Goal: Transaction & Acquisition: Purchase product/service

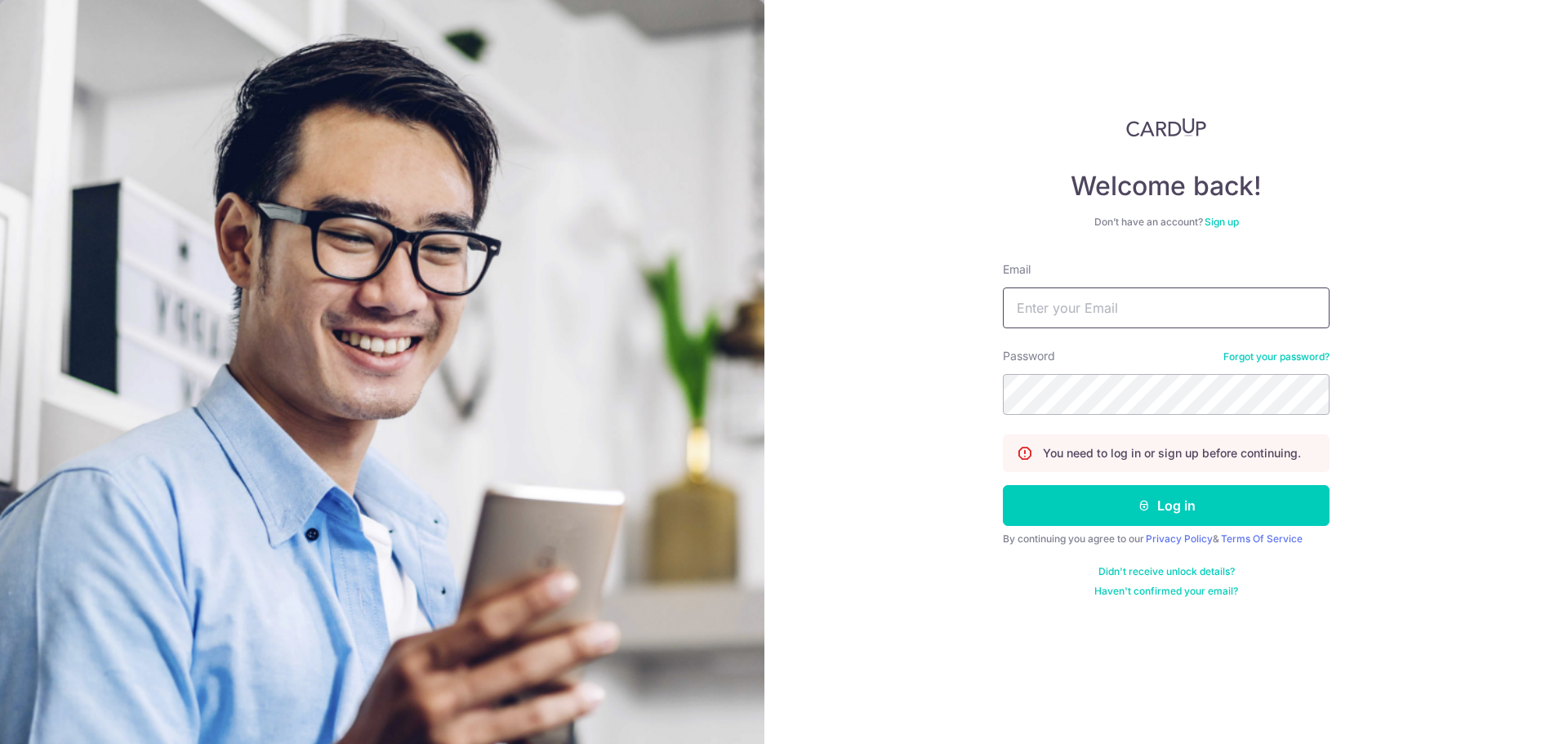
click at [1135, 300] on input "Email" at bounding box center [1165, 308] width 326 height 41
type input "[EMAIL_ADDRESS][DOMAIN_NAME]"
click at [1002, 485] on button "Log in" at bounding box center [1165, 506] width 326 height 41
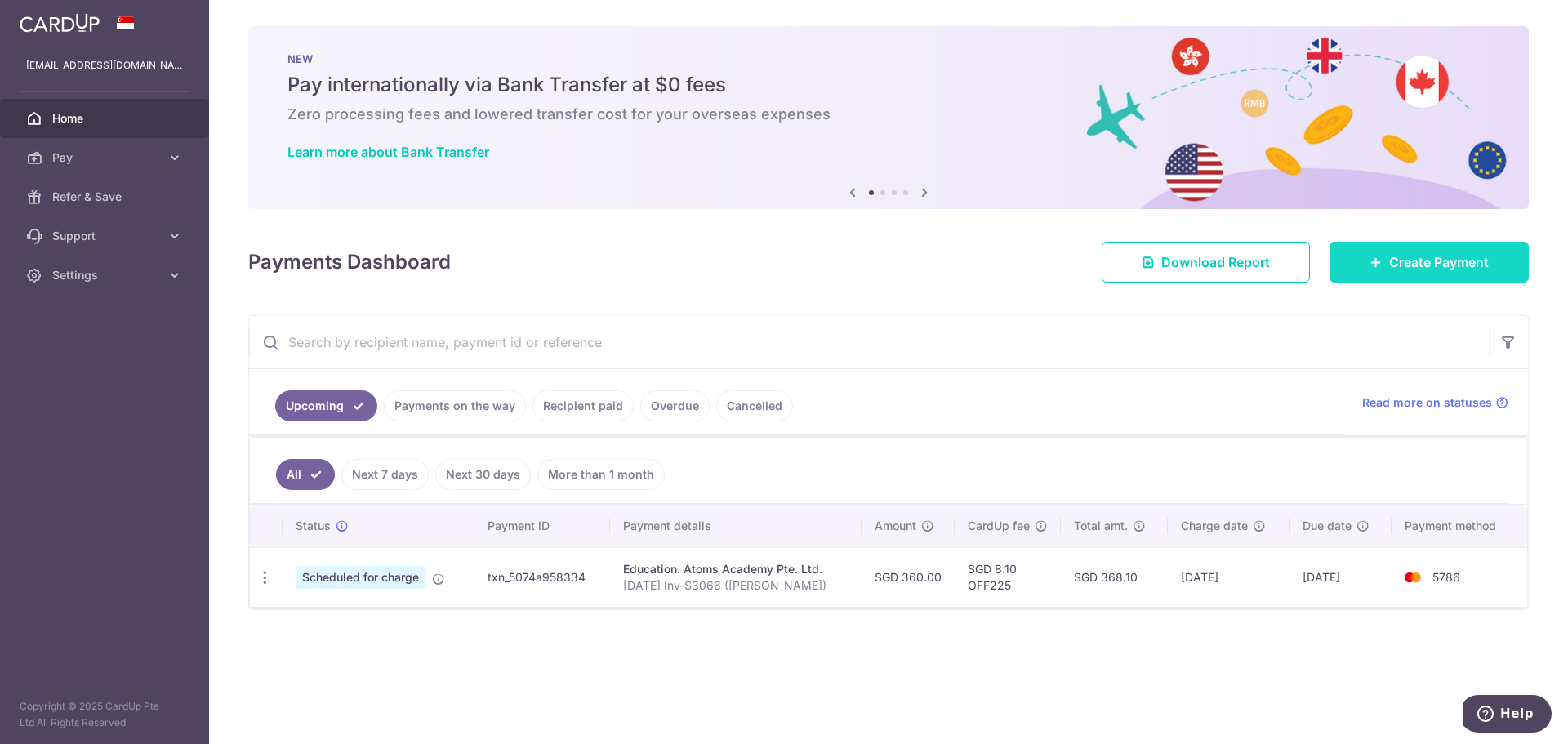
click at [1416, 259] on span "Create Payment" at bounding box center [1439, 262] width 100 height 20
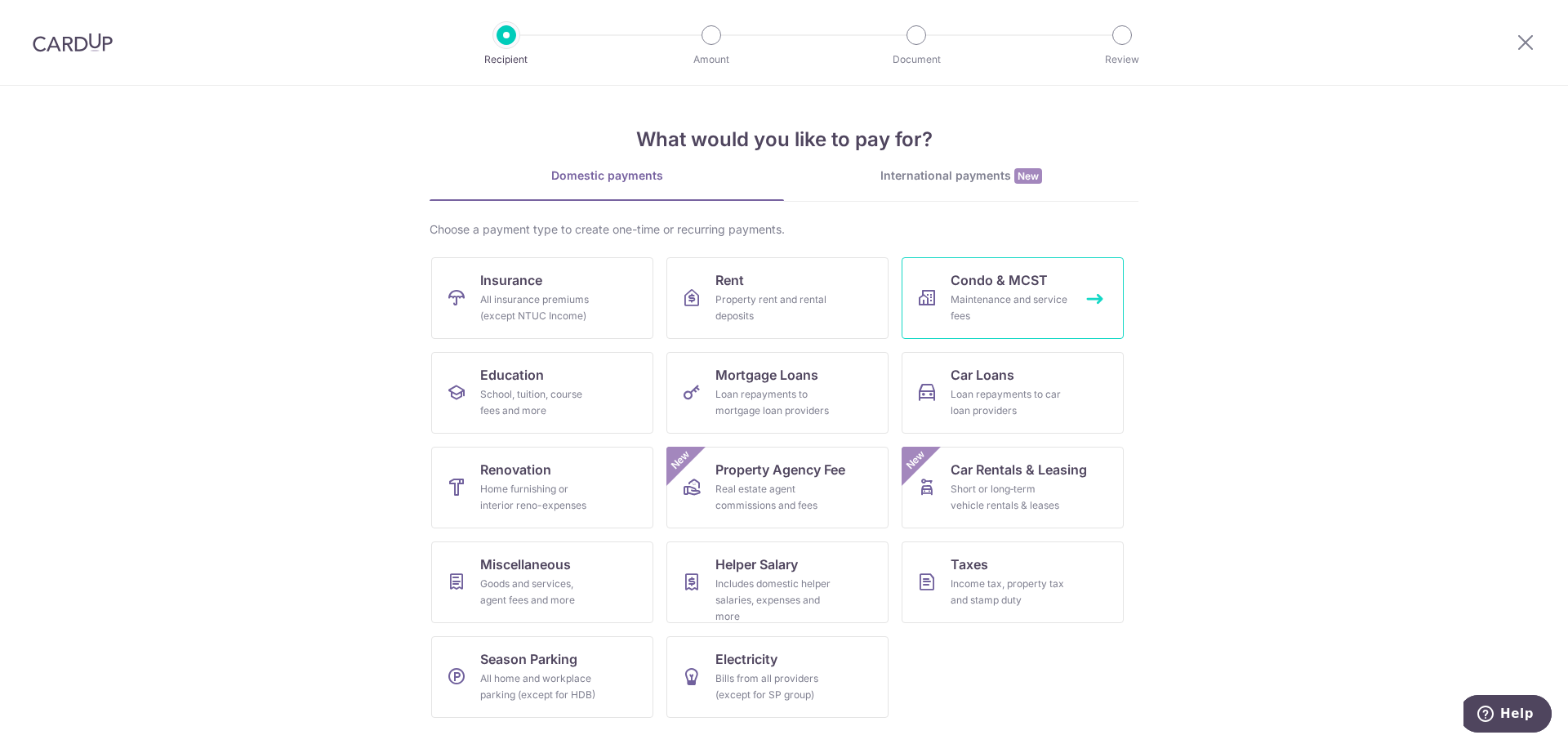
click at [1099, 304] on link "Condo & MCST Maintenance and service fees" at bounding box center [1012, 298] width 222 height 82
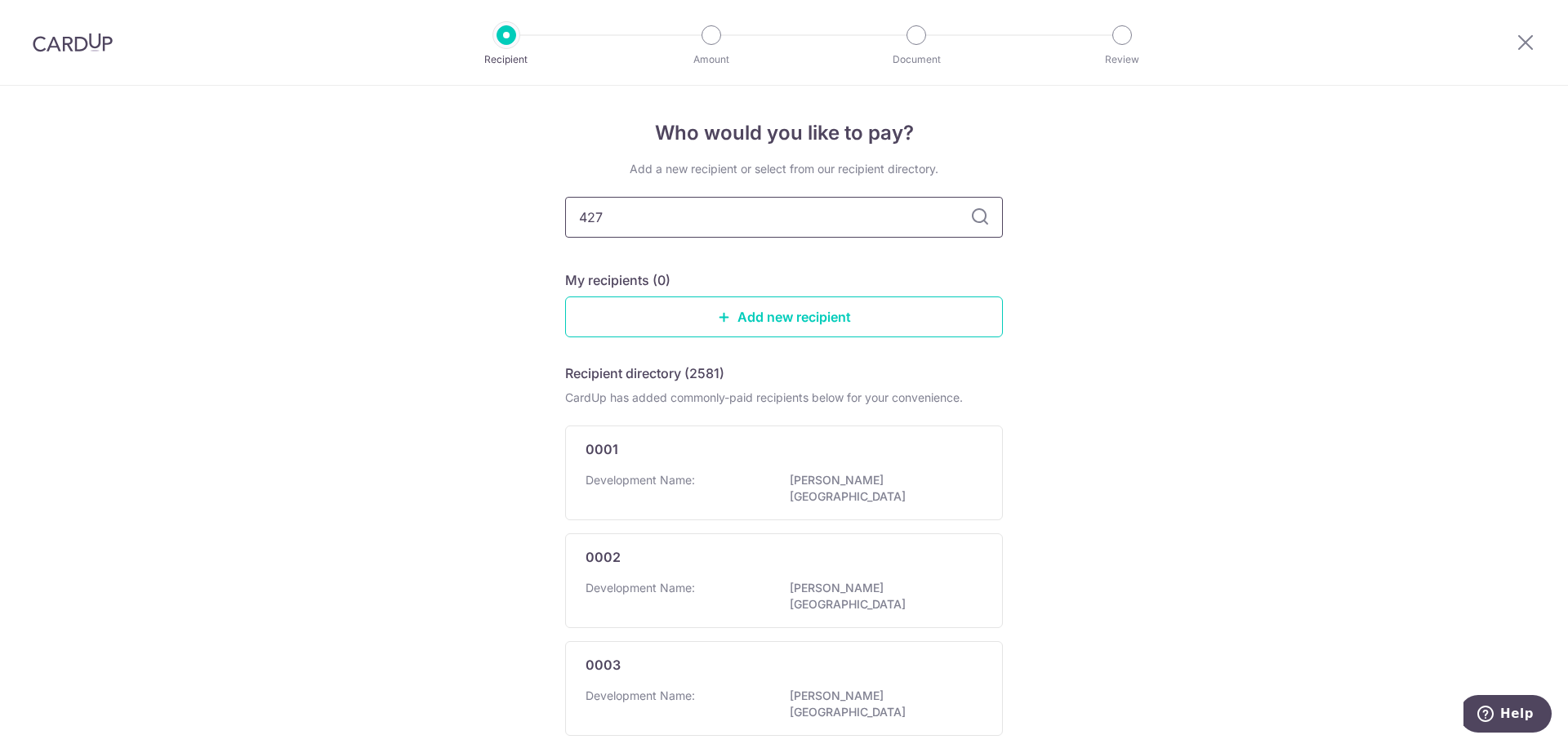
type input "4279"
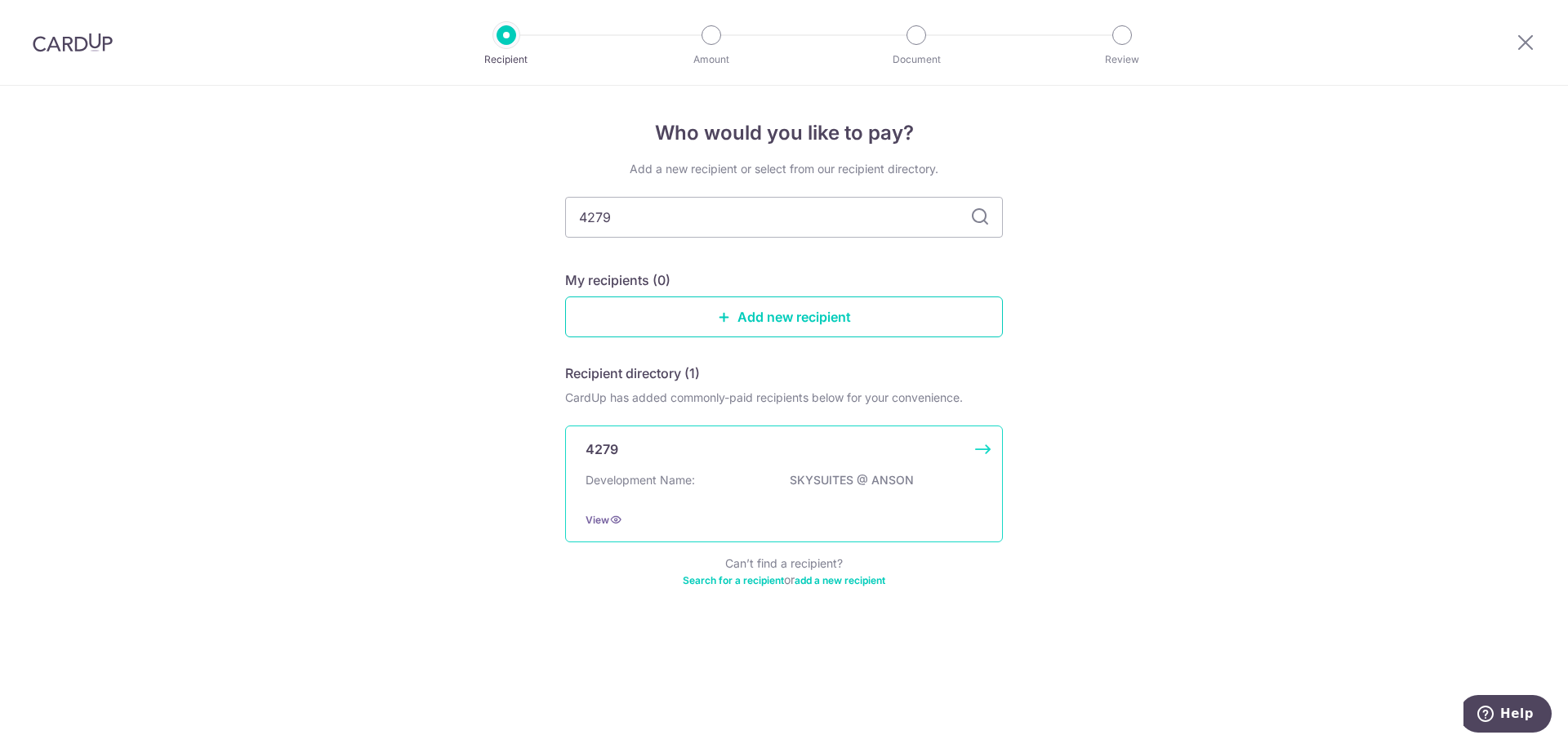
click at [988, 447] on div "4279 Development Name: SKYSUITES @ ANSON View" at bounding box center [784, 484] width 438 height 117
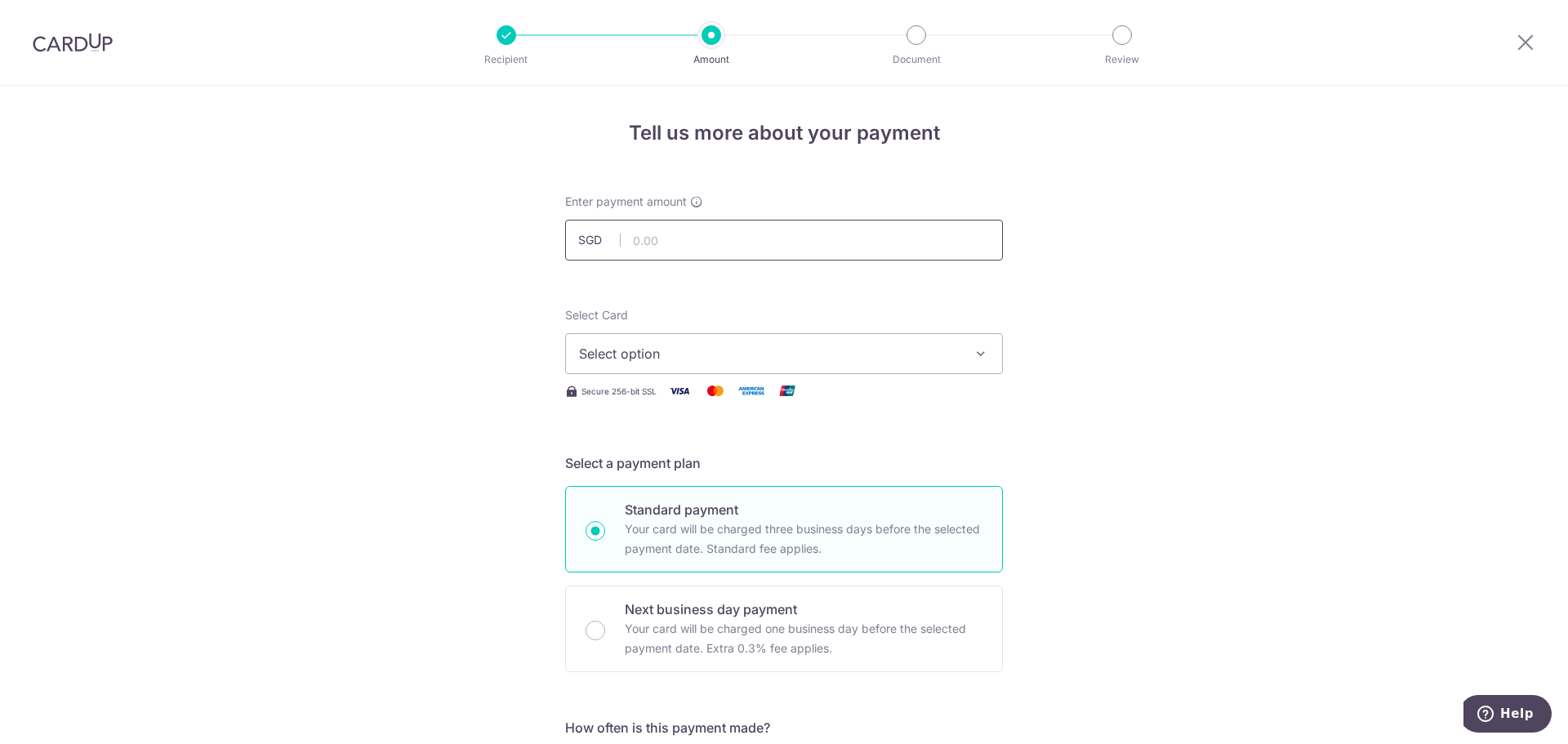
click at [658, 243] on input "text" at bounding box center [784, 240] width 438 height 41
type input "1,334.16"
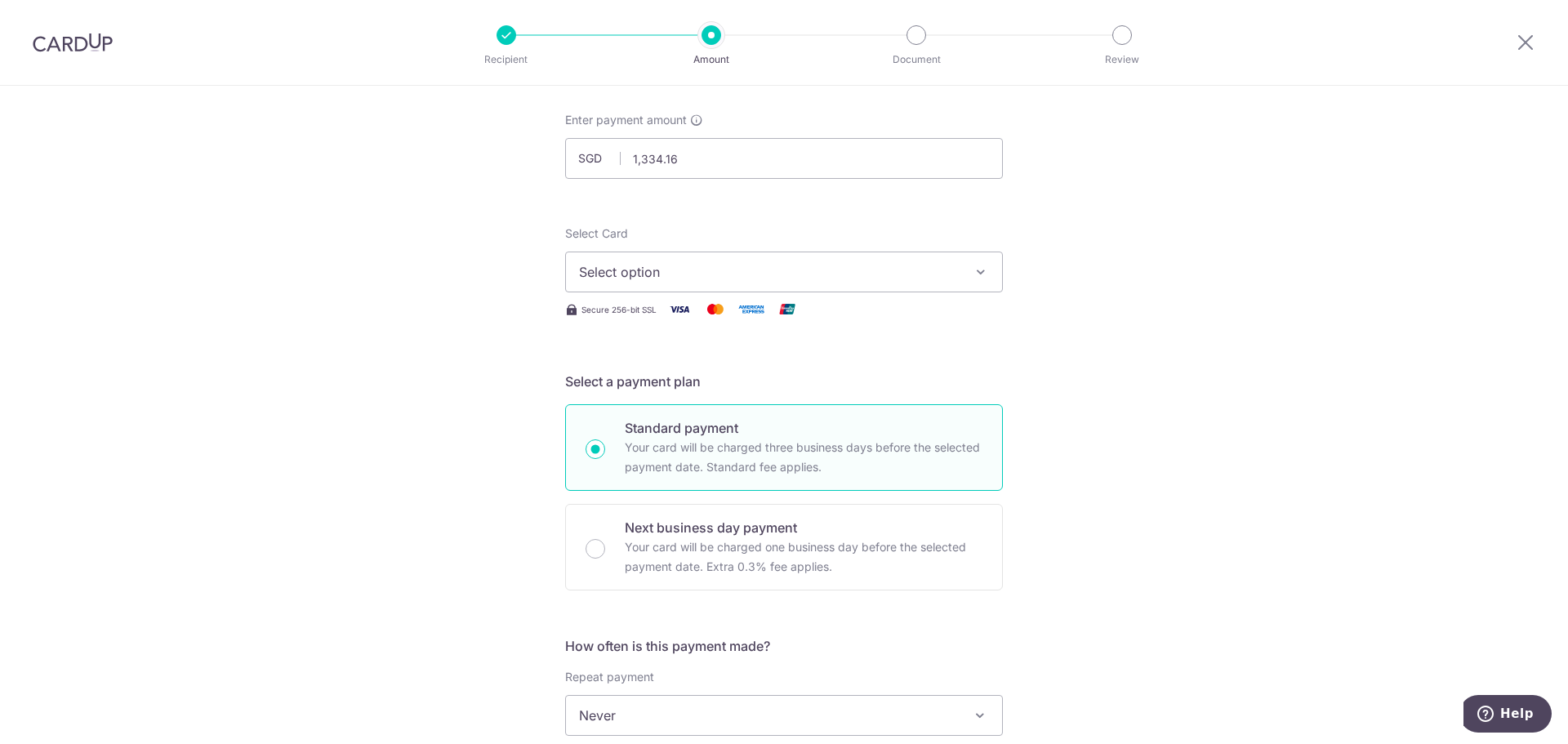
click at [742, 268] on span "Select option" at bounding box center [770, 271] width 381 height 20
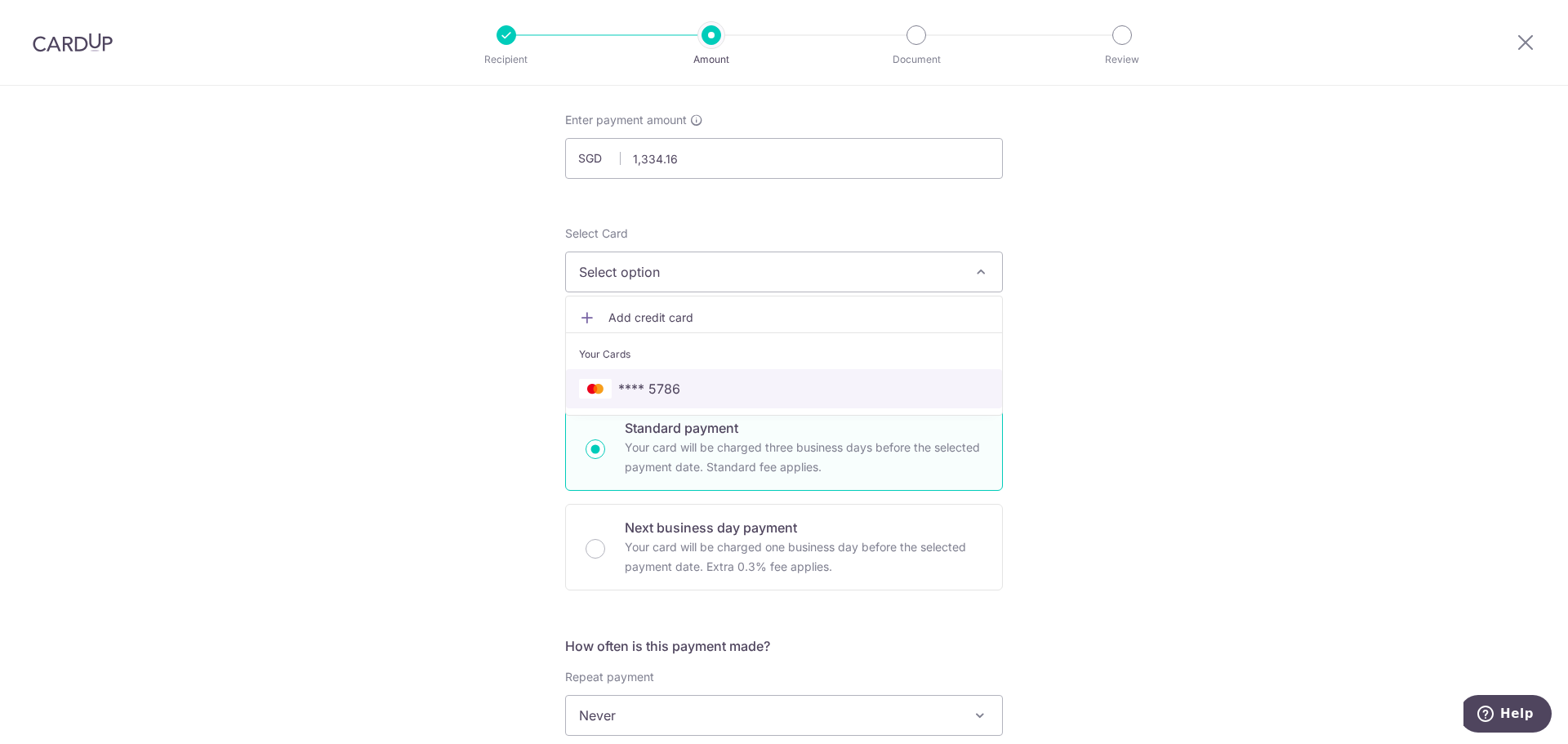
click at [699, 392] on span "**** 5786" at bounding box center [784, 389] width 410 height 20
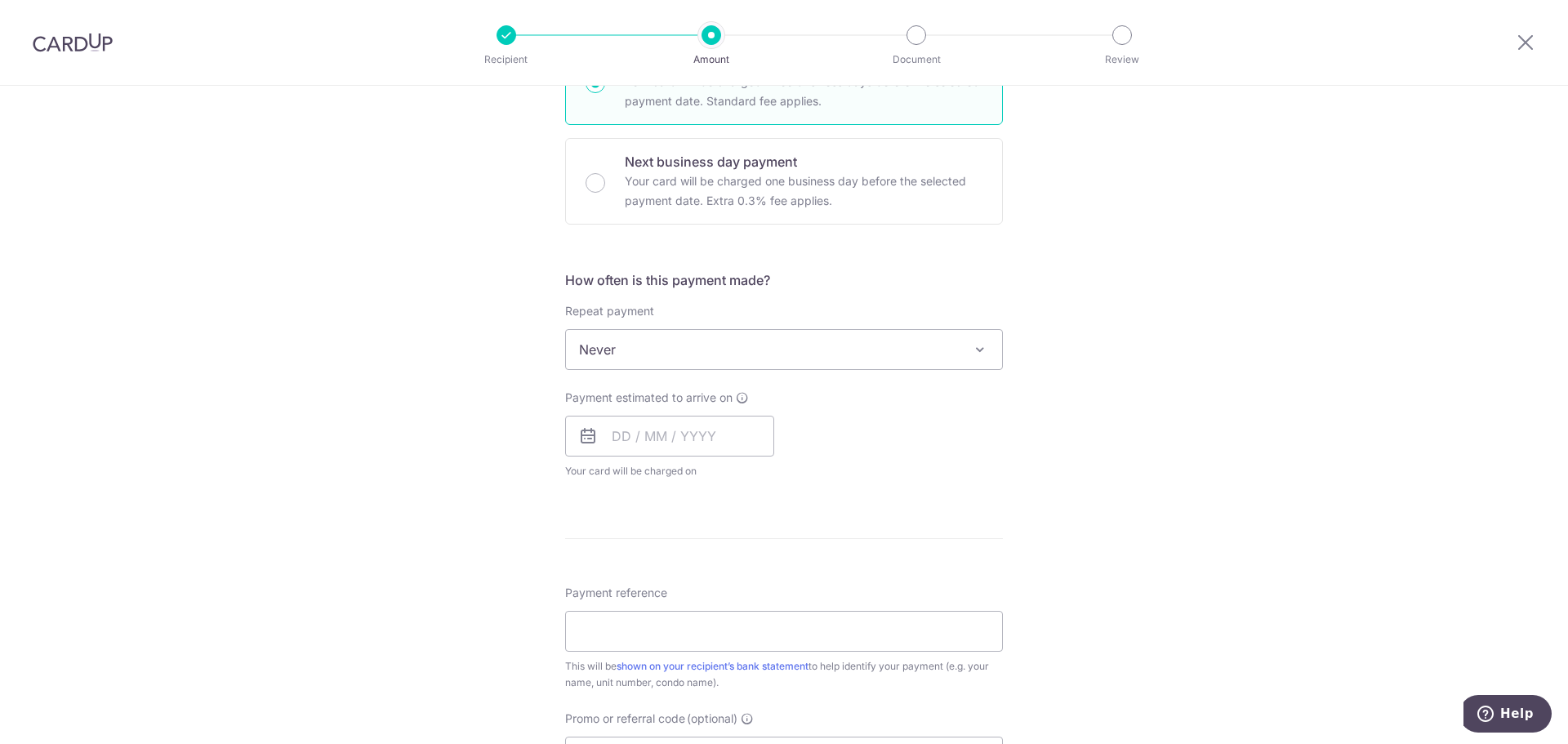
scroll to position [490, 0]
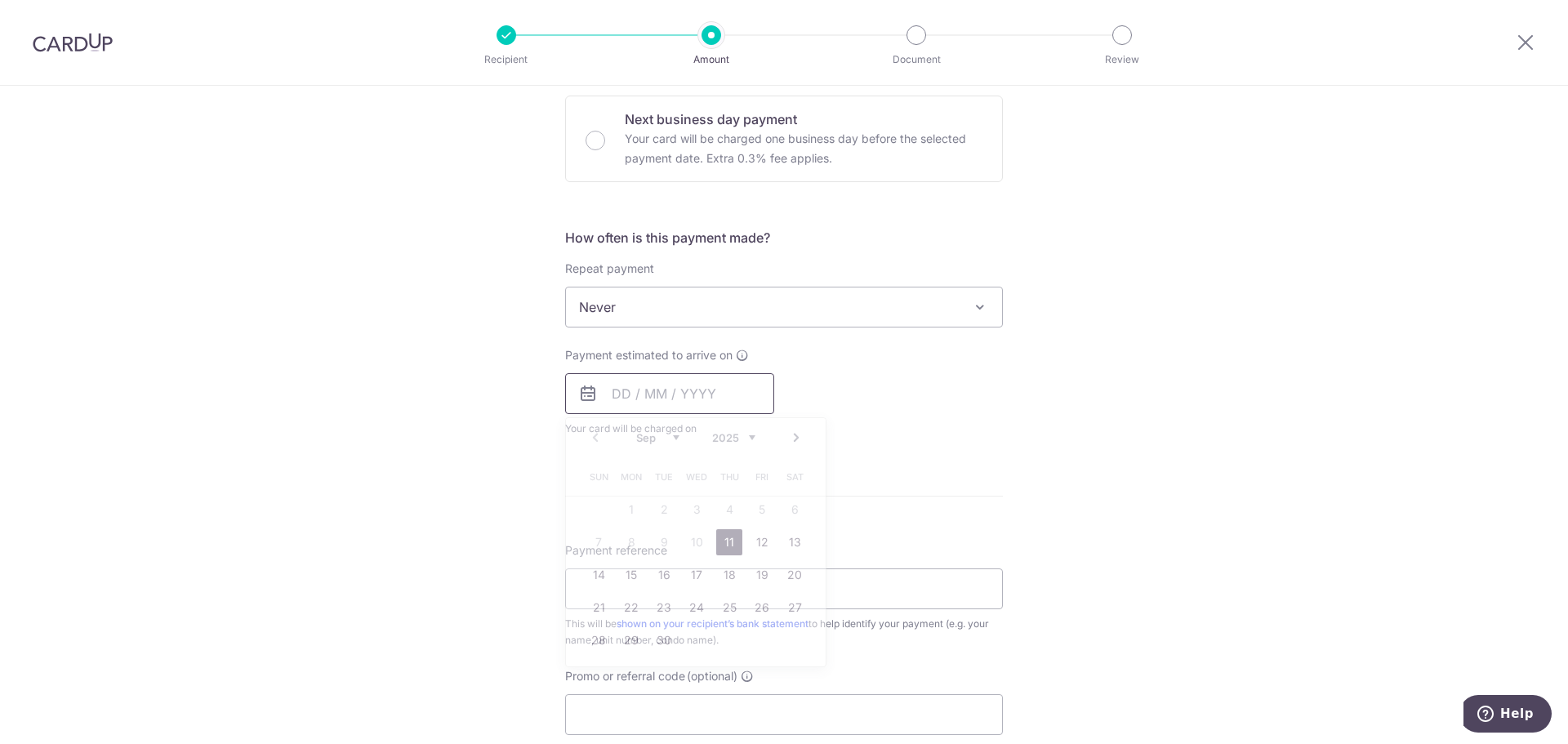
click at [612, 393] on input "text" at bounding box center [669, 393] width 209 height 41
click at [754, 608] on link "26" at bounding box center [762, 607] width 26 height 26
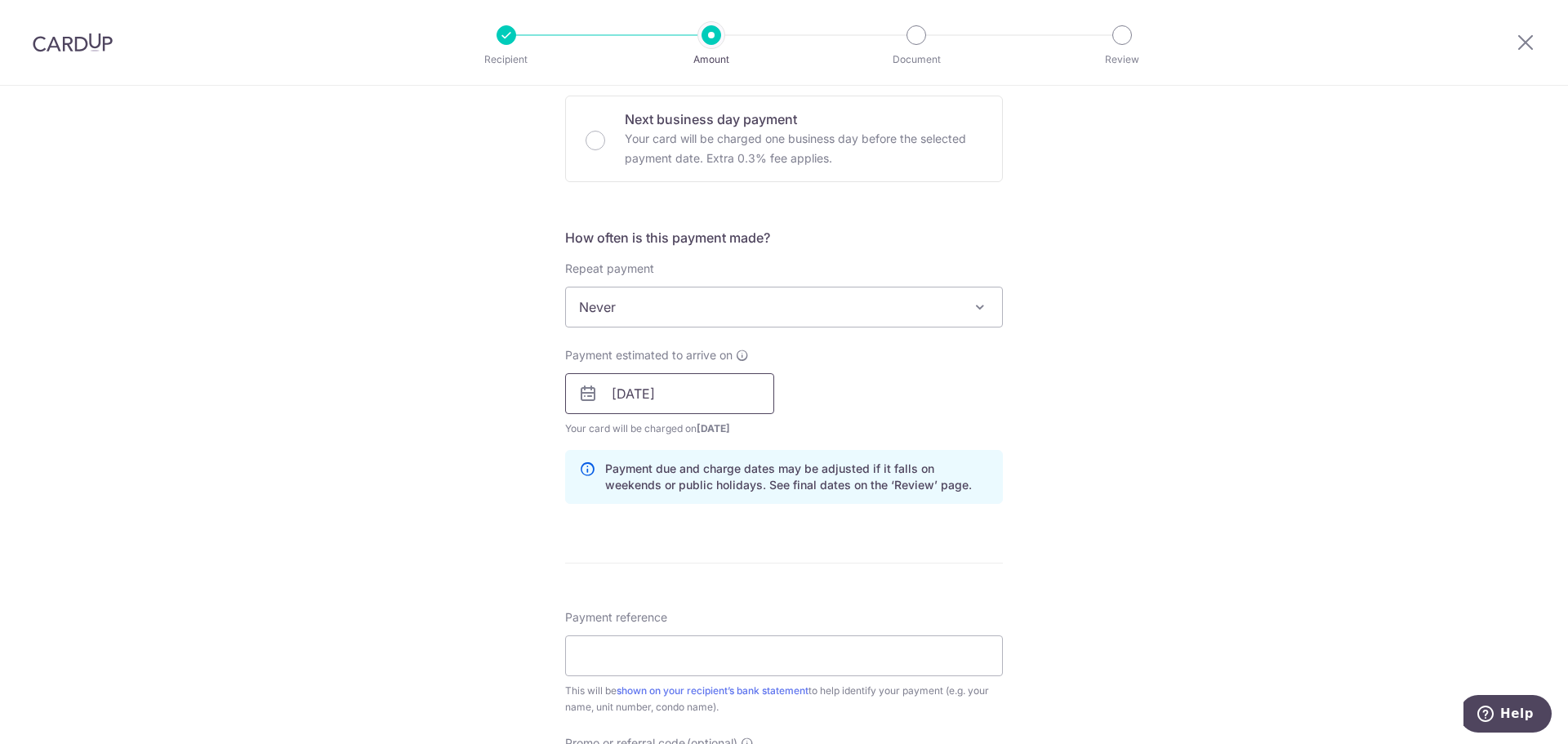
click at [605, 400] on input "26/09/2025" at bounding box center [669, 393] width 209 height 41
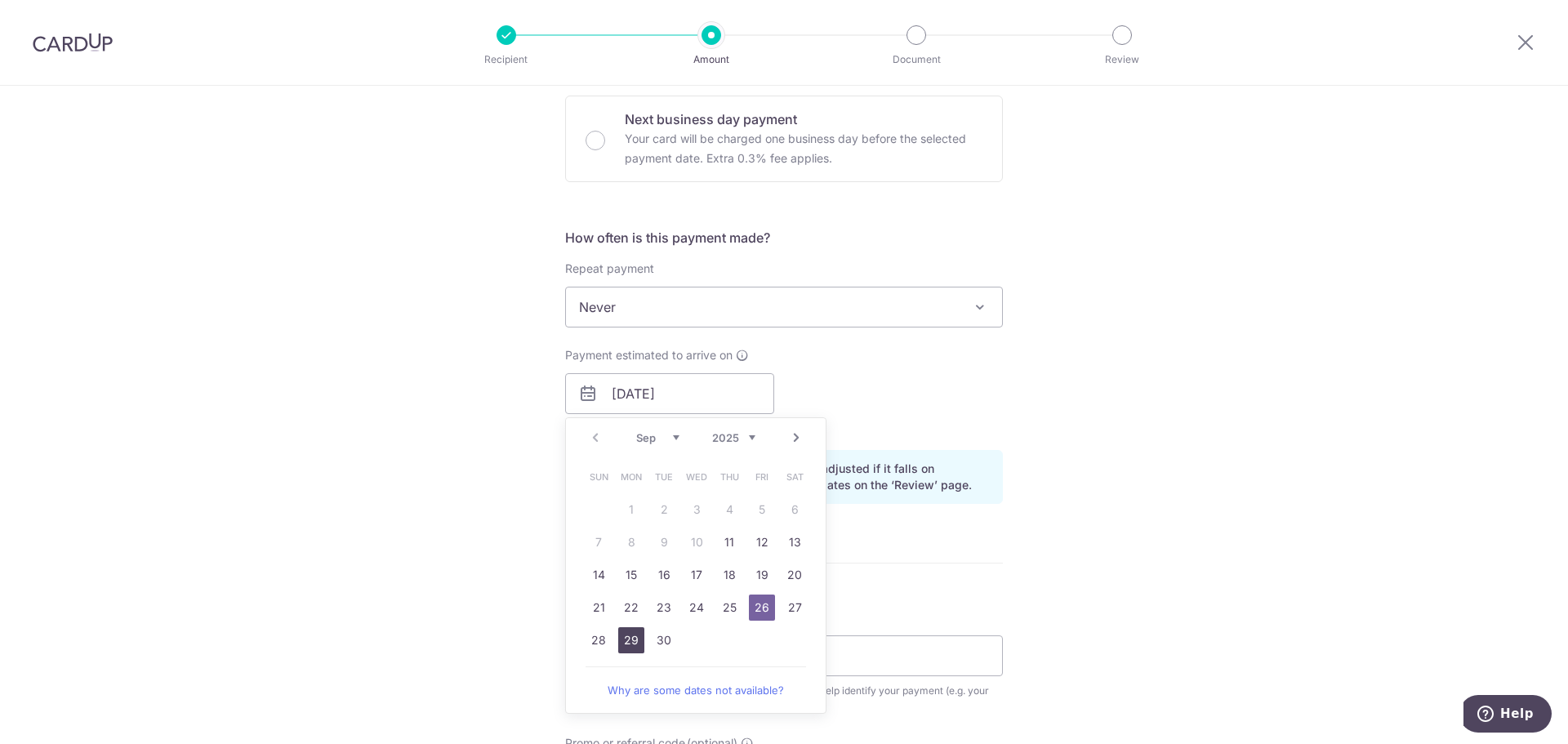
click at [618, 649] on link "29" at bounding box center [631, 640] width 26 height 26
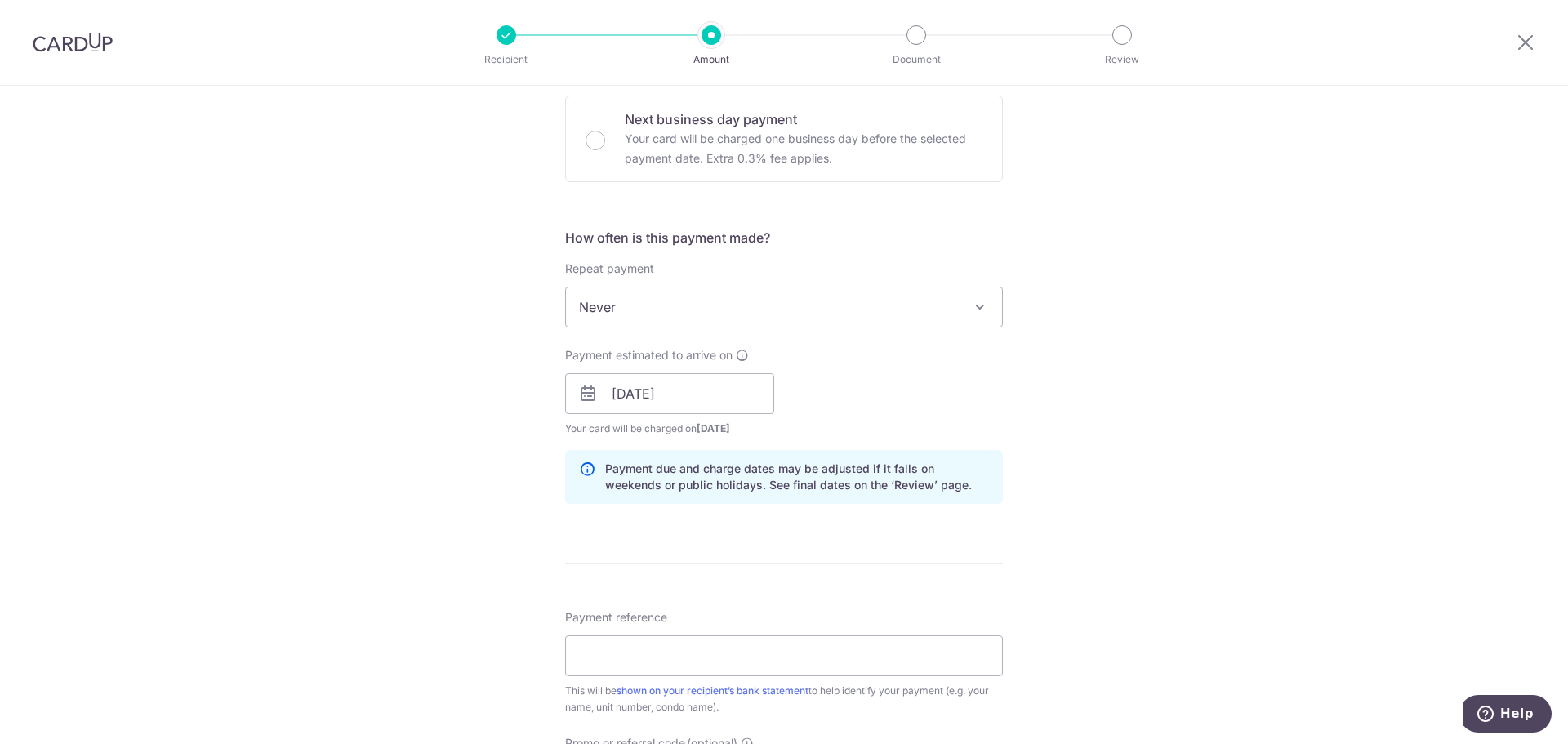
click at [450, 466] on div "Tell us more about your payment Enter payment amount SGD 1,334.16 1334.16 Selec…" at bounding box center [784, 367] width 1568 height 1544
click at [605, 391] on input "29/09/2025" at bounding box center [669, 393] width 209 height 41
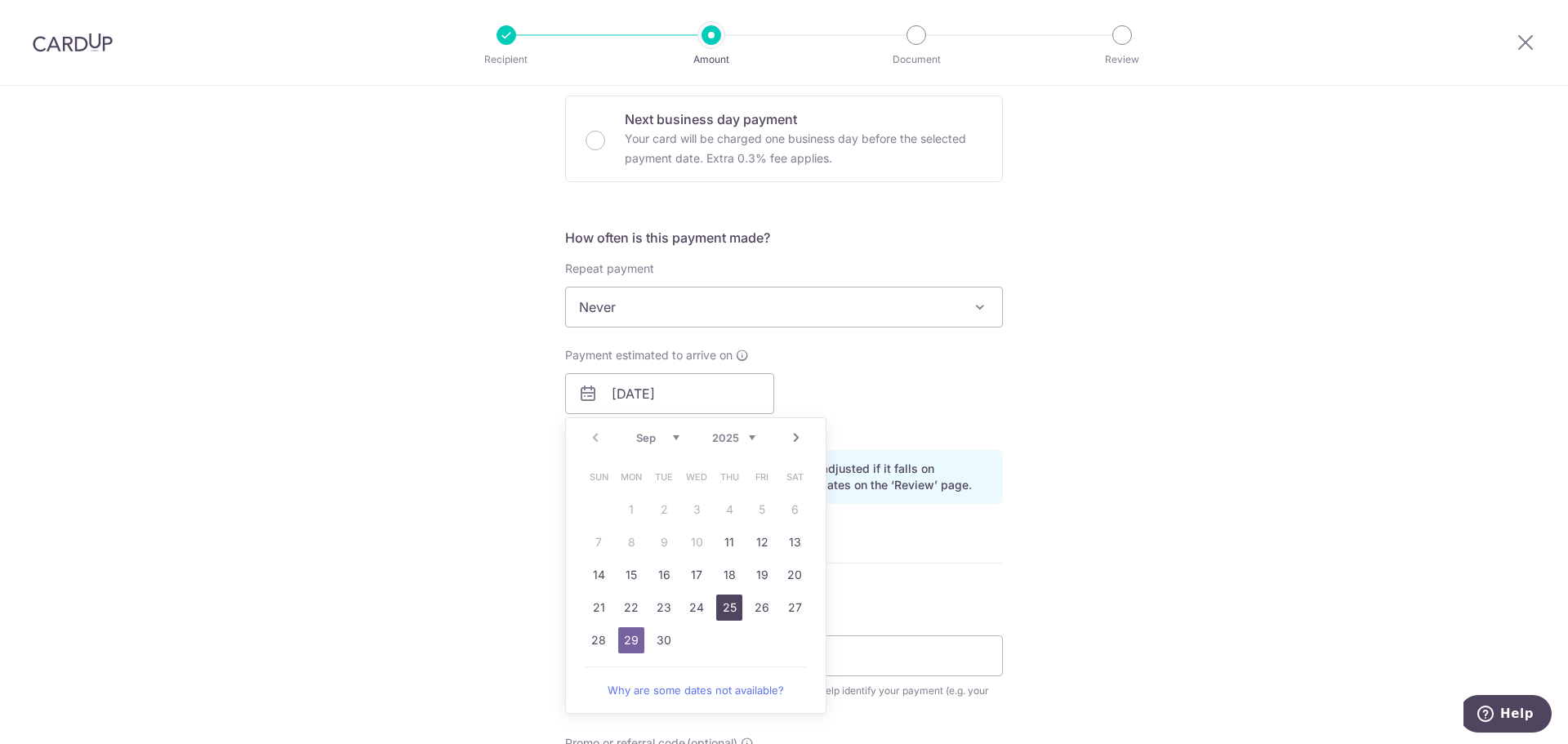
click at [723, 610] on link "25" at bounding box center [729, 607] width 26 height 26
type input "[DATE]"
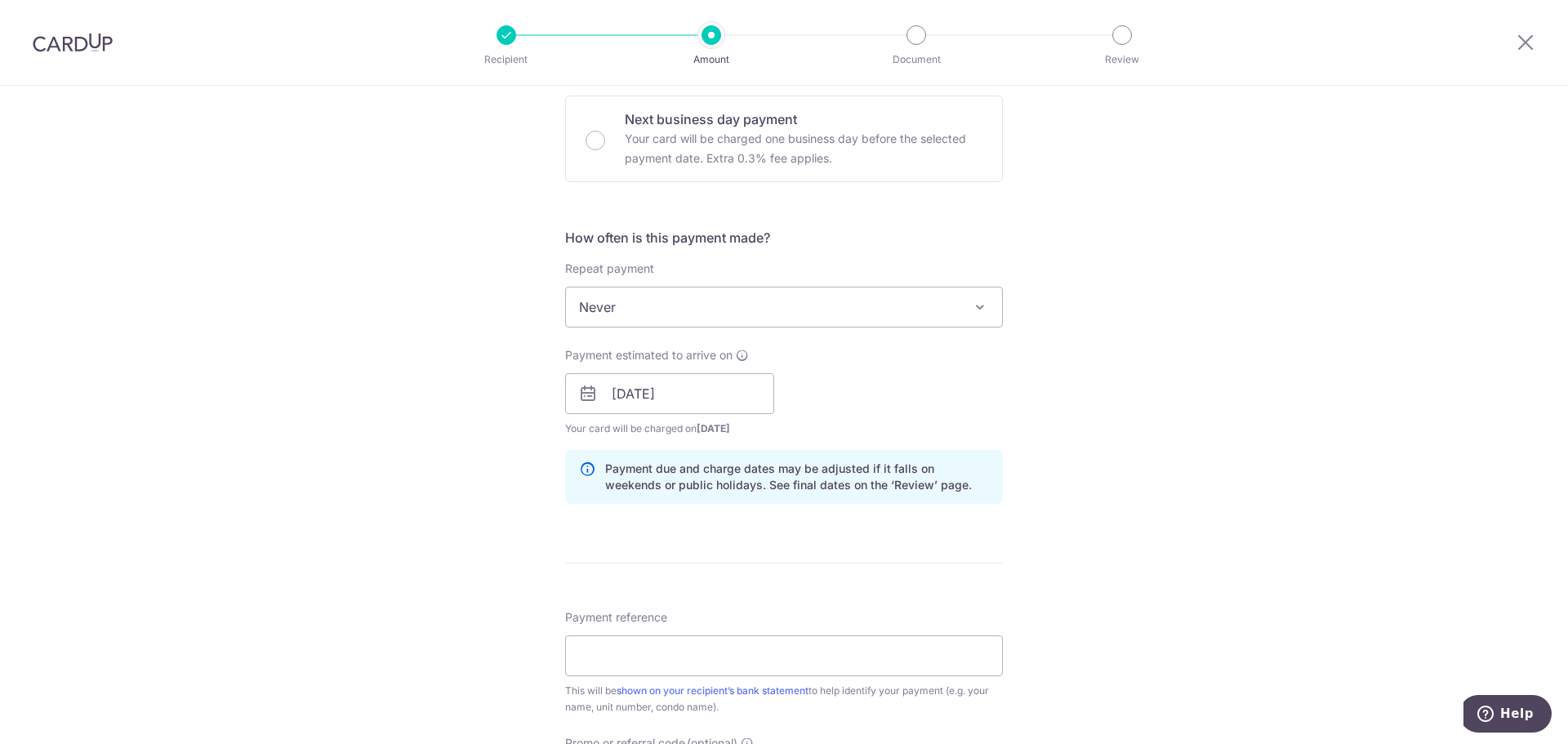
click at [471, 449] on div "Tell us more about your payment Enter payment amount SGD 1,334.16 1334.16 Selec…" at bounding box center [784, 367] width 1568 height 1544
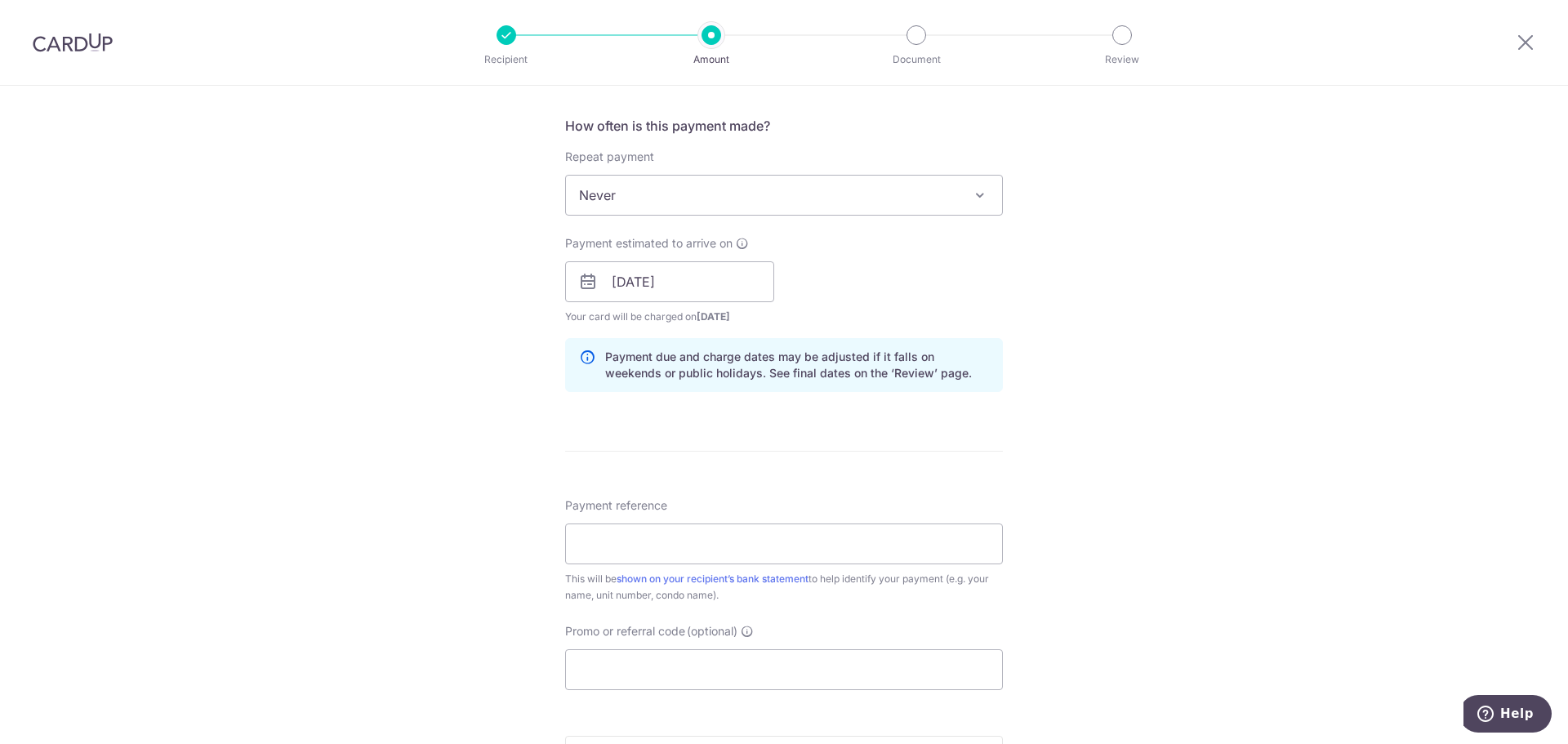
scroll to position [653, 0]
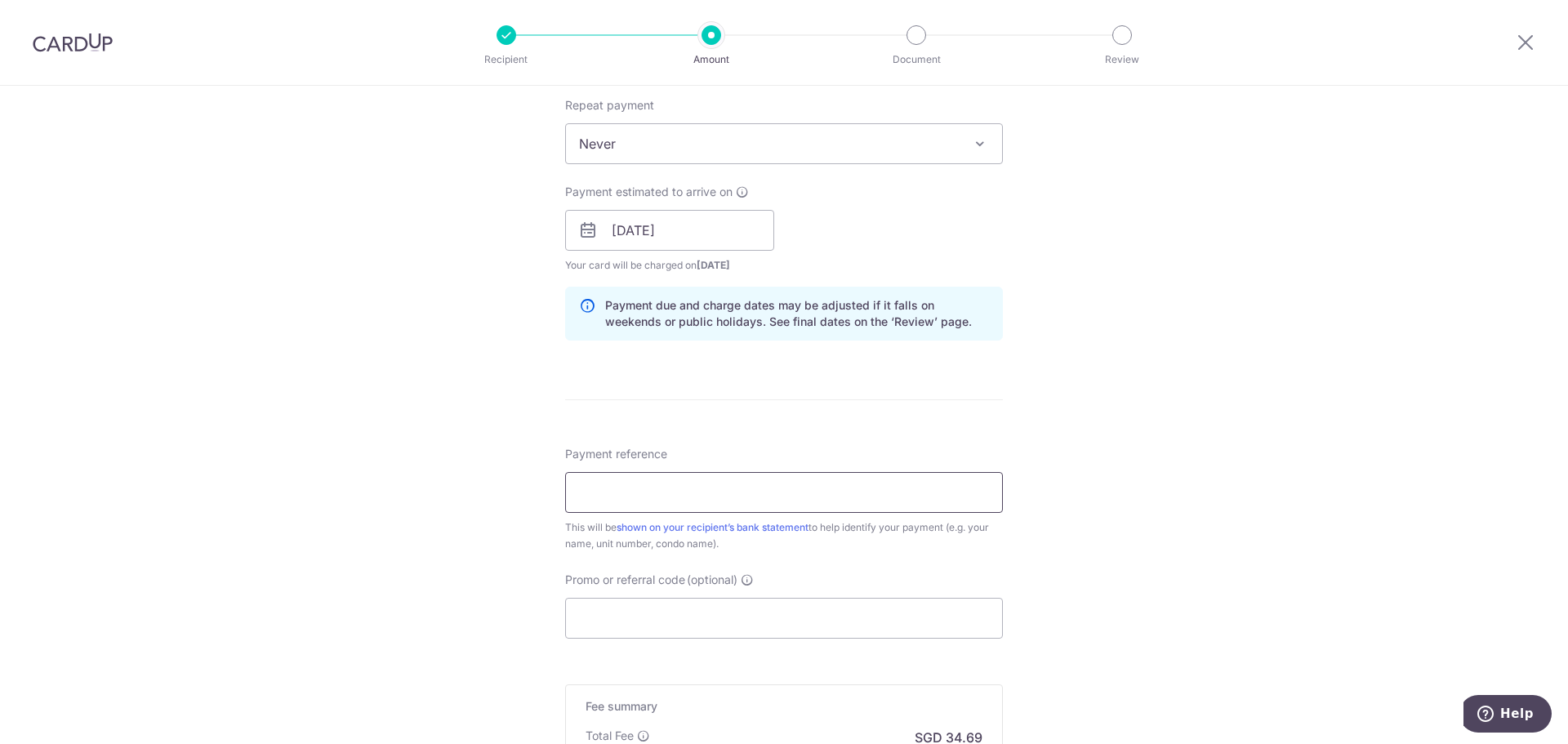
click at [605, 475] on input "Payment reference" at bounding box center [784, 492] width 438 height 41
type input "28-05 Skysuites [PERSON_NAME] ([PERSON_NAME])"
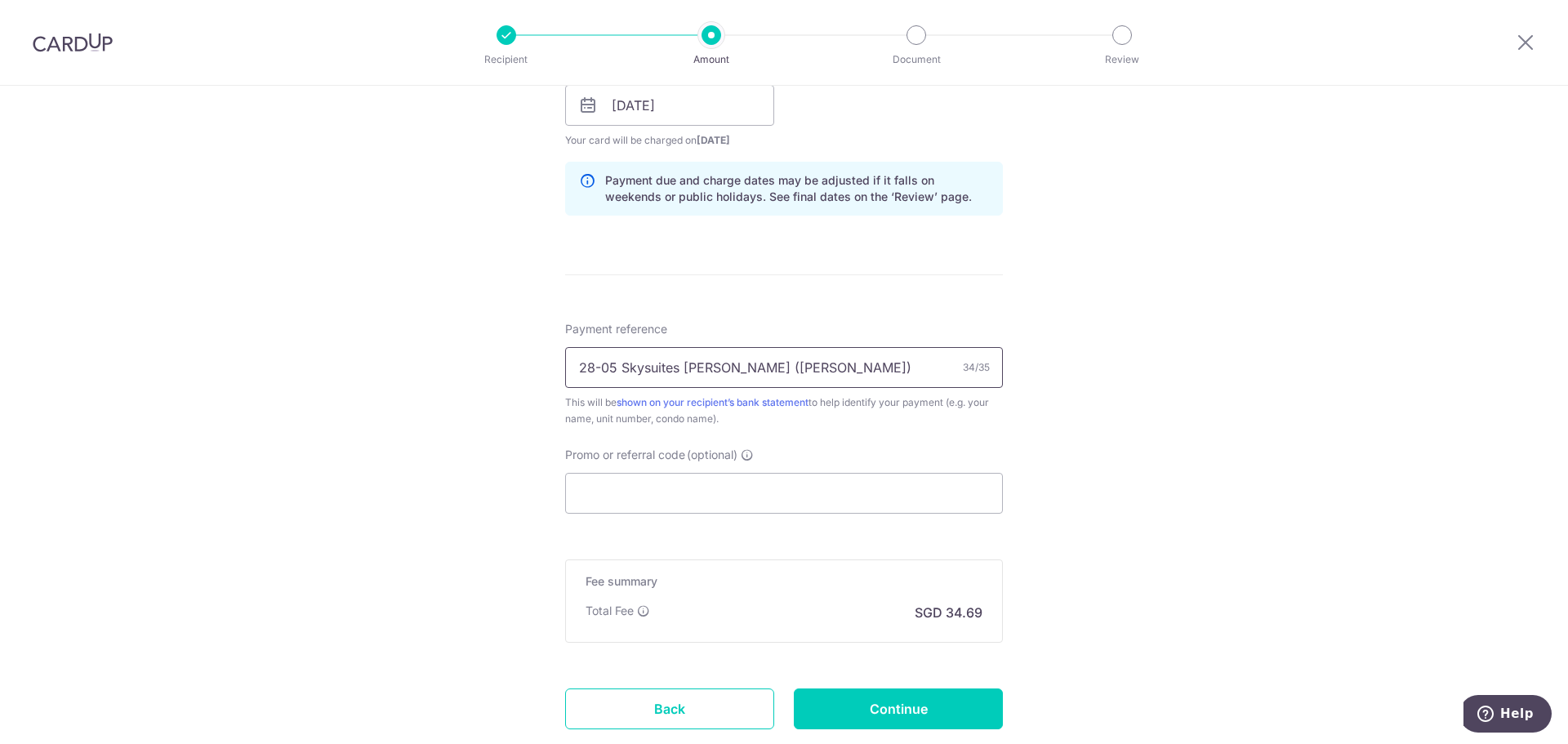
scroll to position [816, 0]
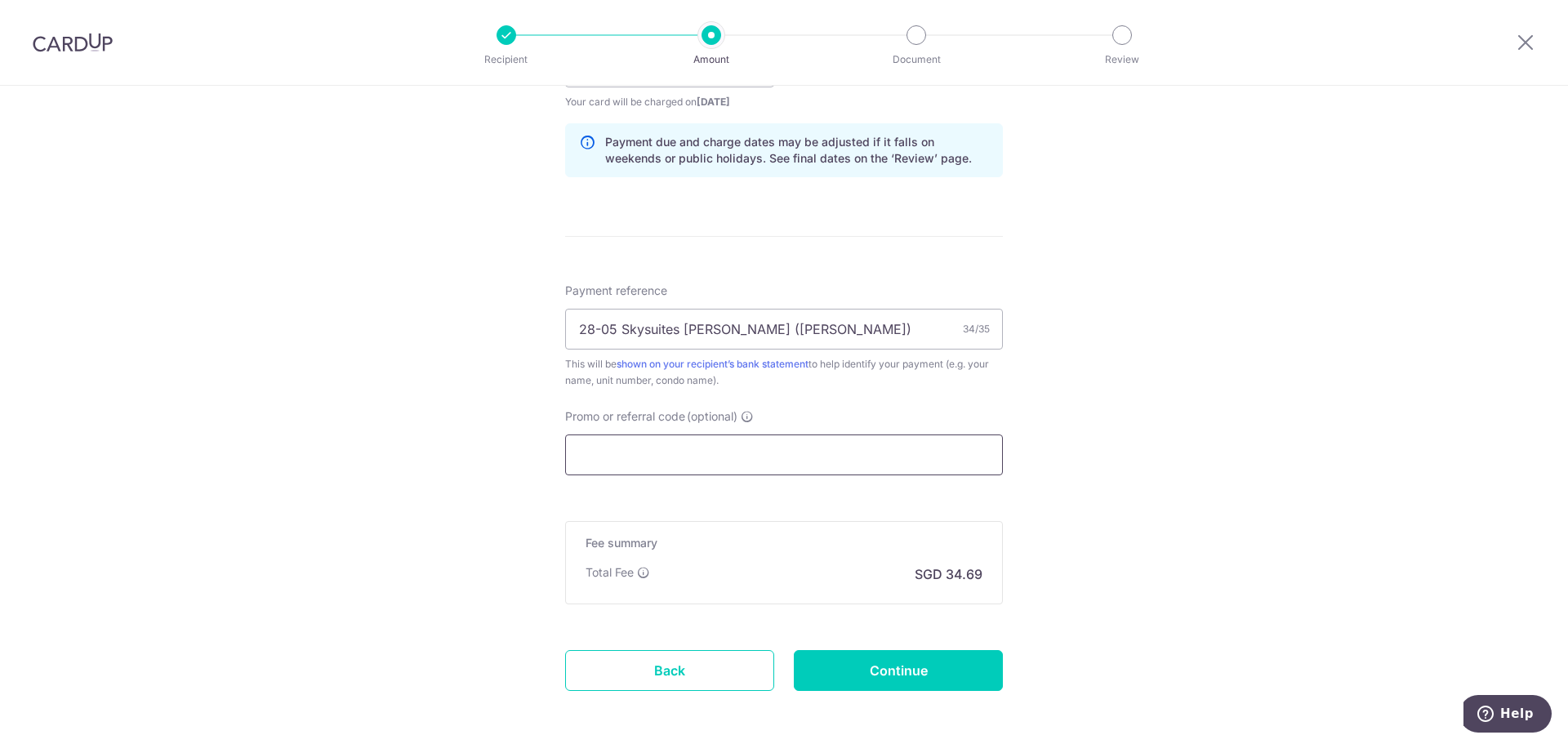
click at [659, 475] on input "Promo or referral code (optional)" at bounding box center [784, 455] width 438 height 41
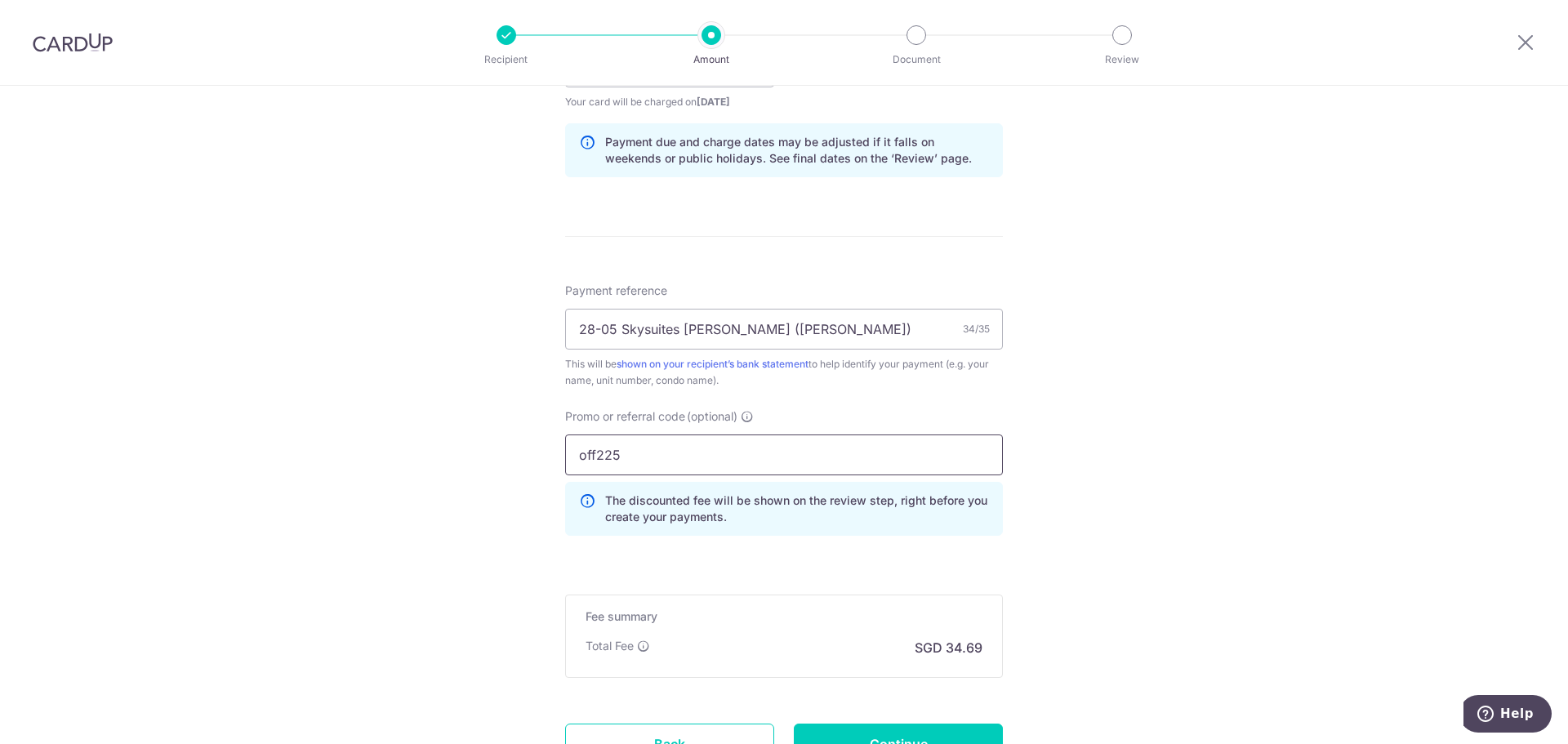
type input "off225"
click at [480, 479] on div "Tell us more about your payment Enter payment amount SGD 1,334.16 1334.16 Selec…" at bounding box center [784, 78] width 1568 height 1617
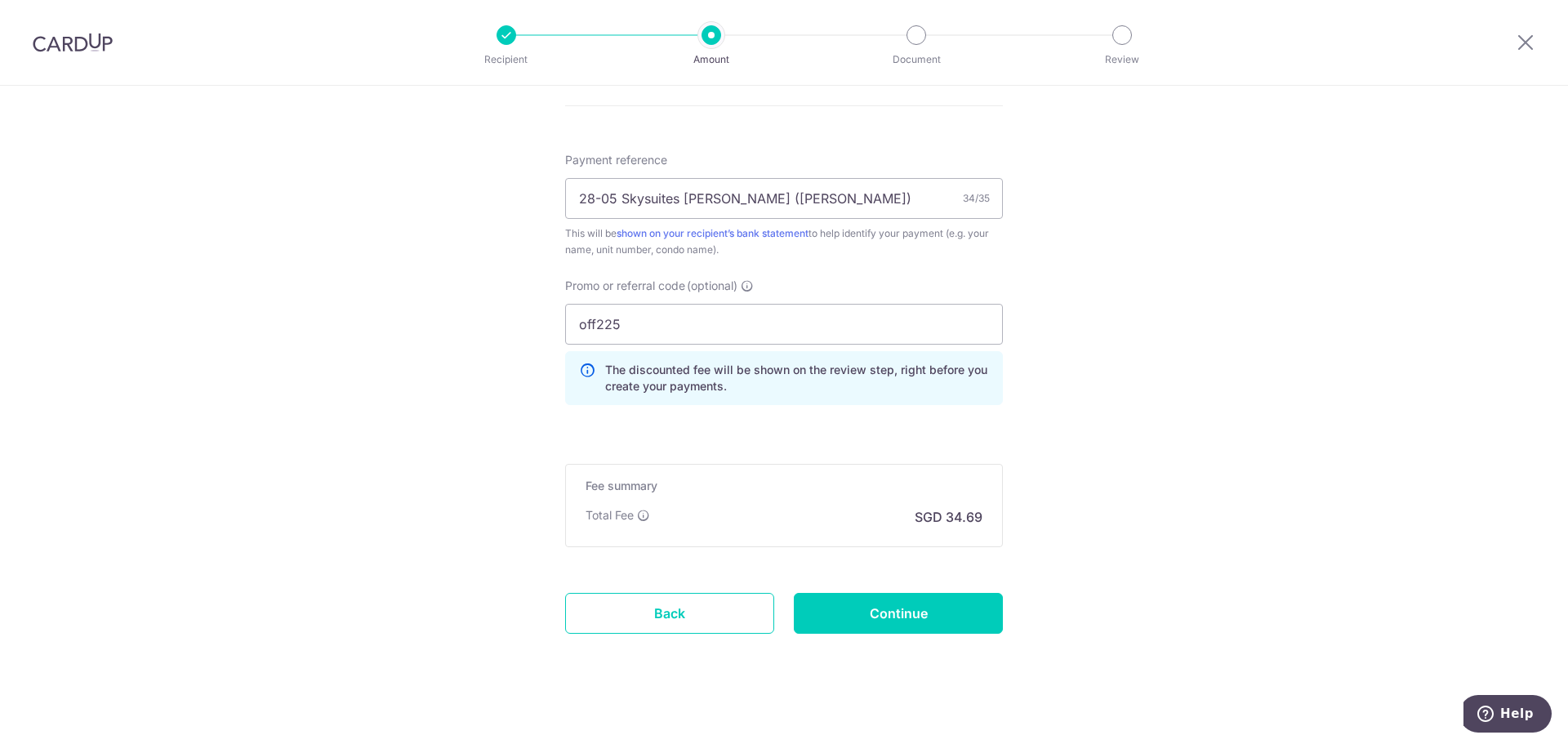
scroll to position [959, 0]
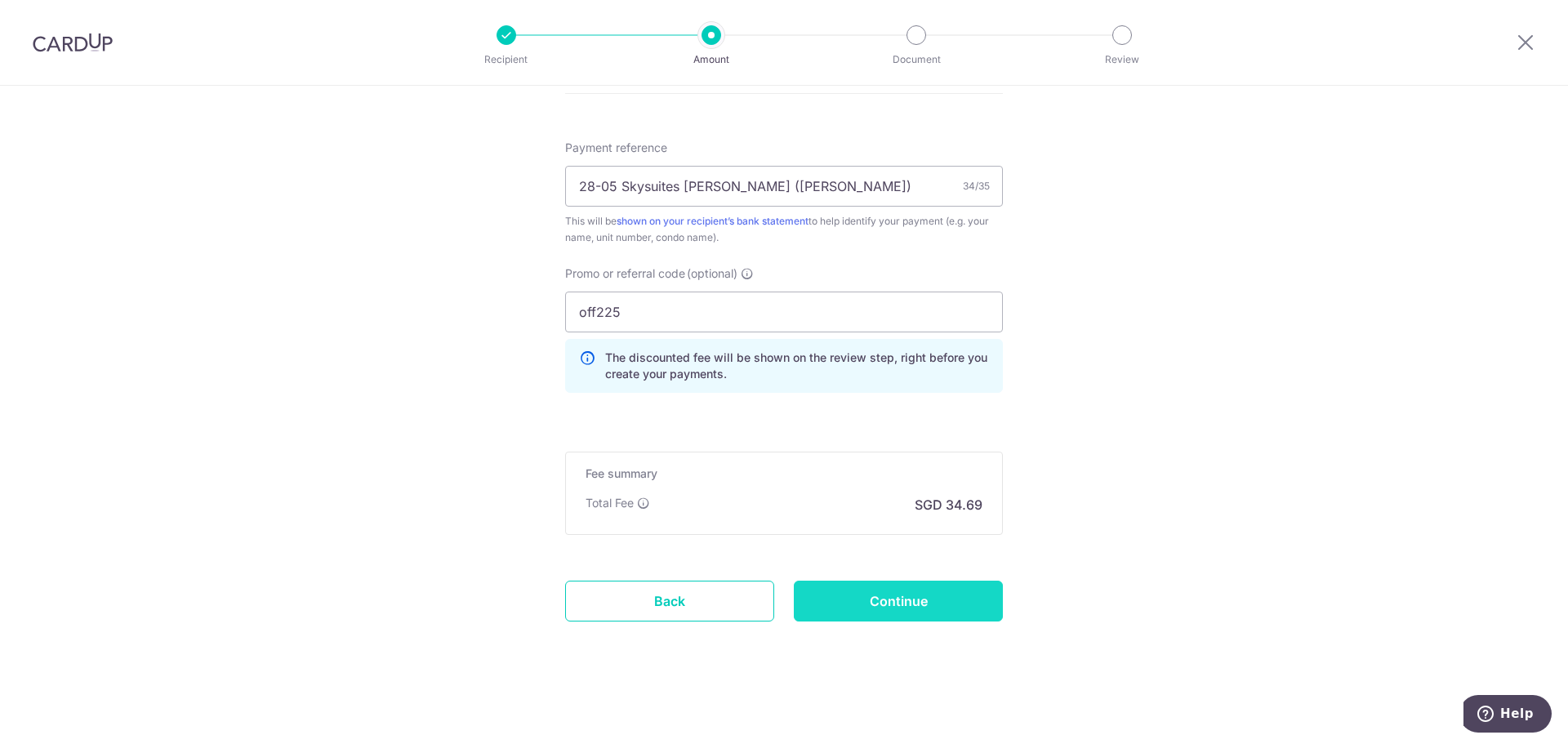
click at [911, 600] on input "Continue" at bounding box center [898, 600] width 209 height 41
type input "Create Schedule"
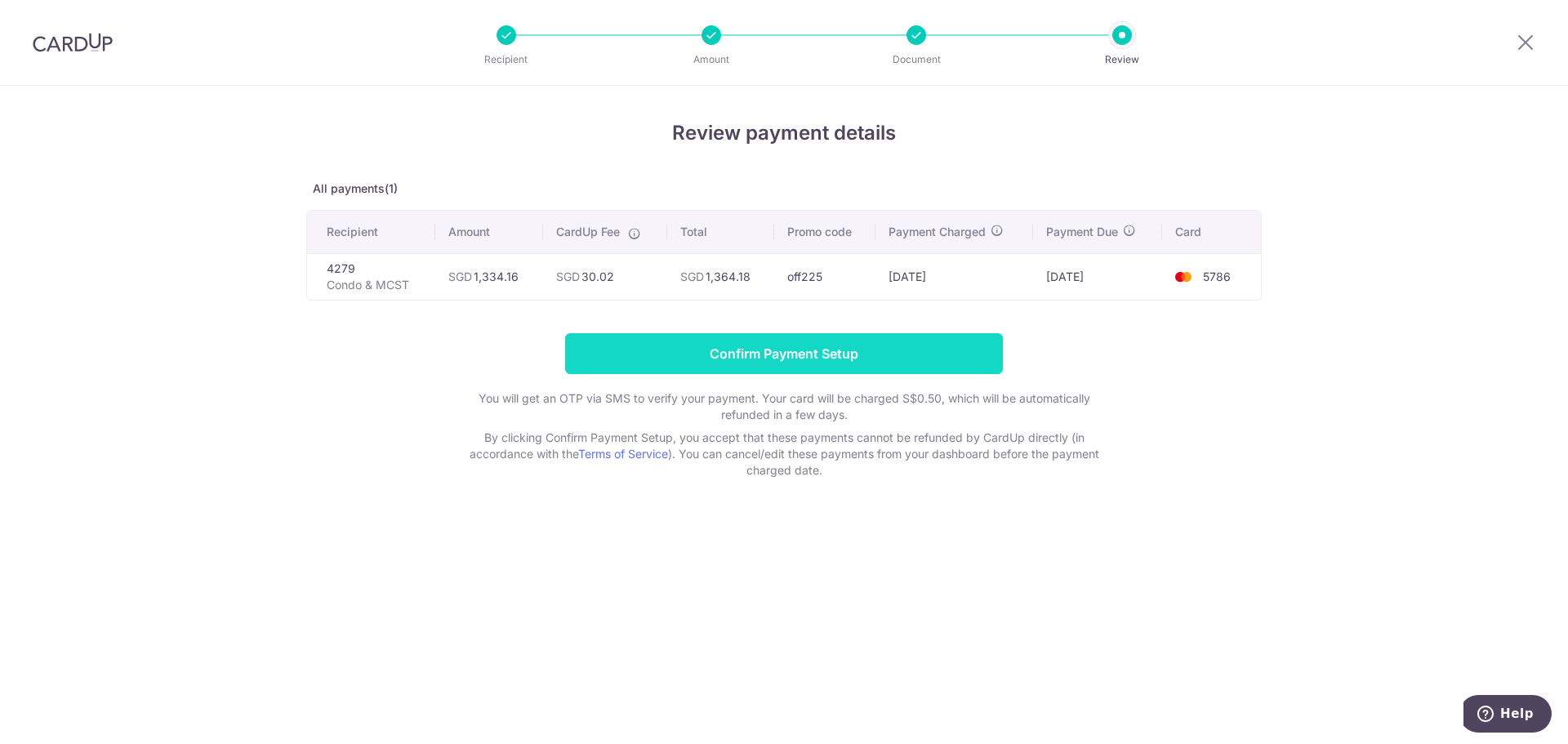
click at [772, 351] on input "Confirm Payment Setup" at bounding box center [784, 353] width 438 height 41
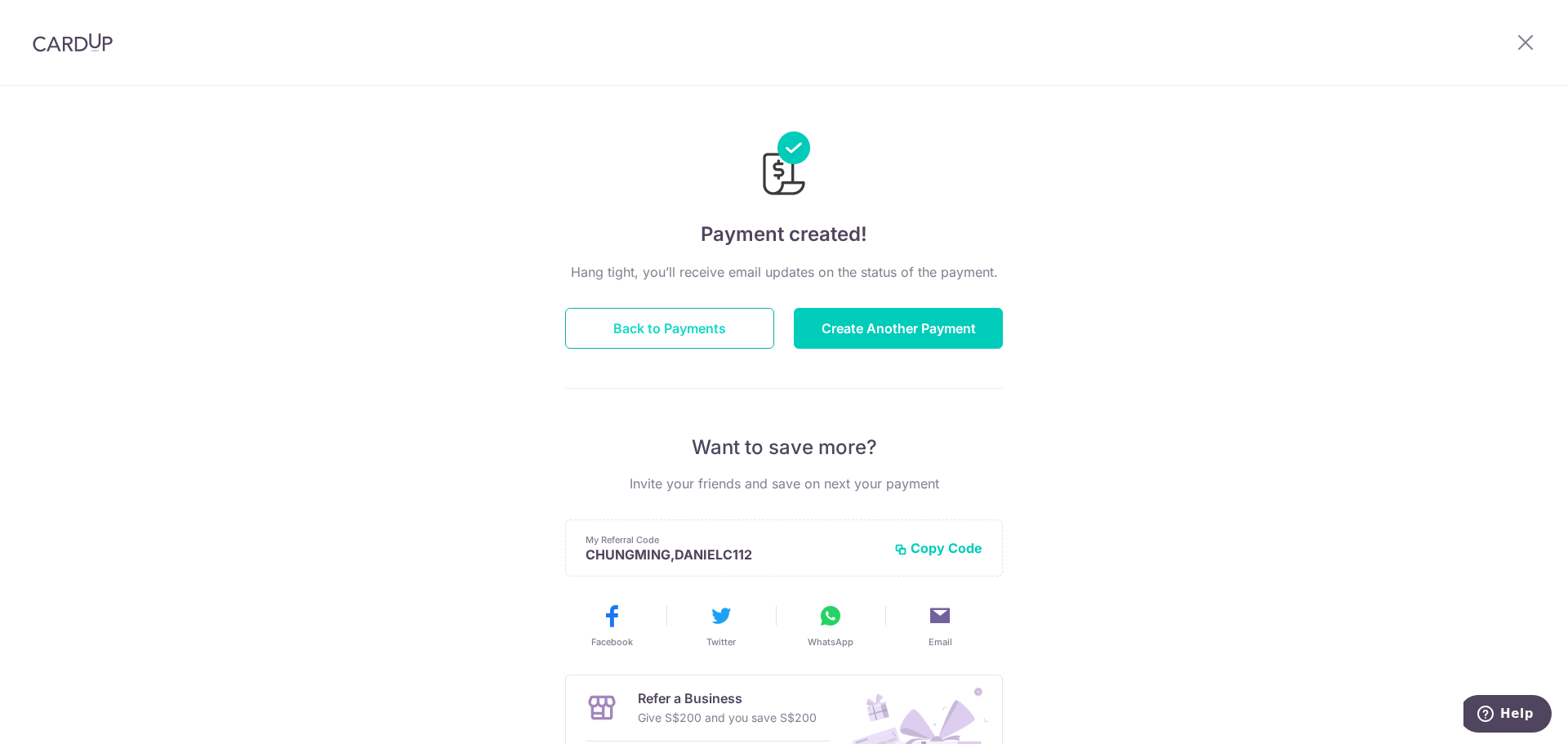
click at [600, 325] on button "Back to Payments" at bounding box center [669, 328] width 209 height 41
